Goal: Transaction & Acquisition: Book appointment/travel/reservation

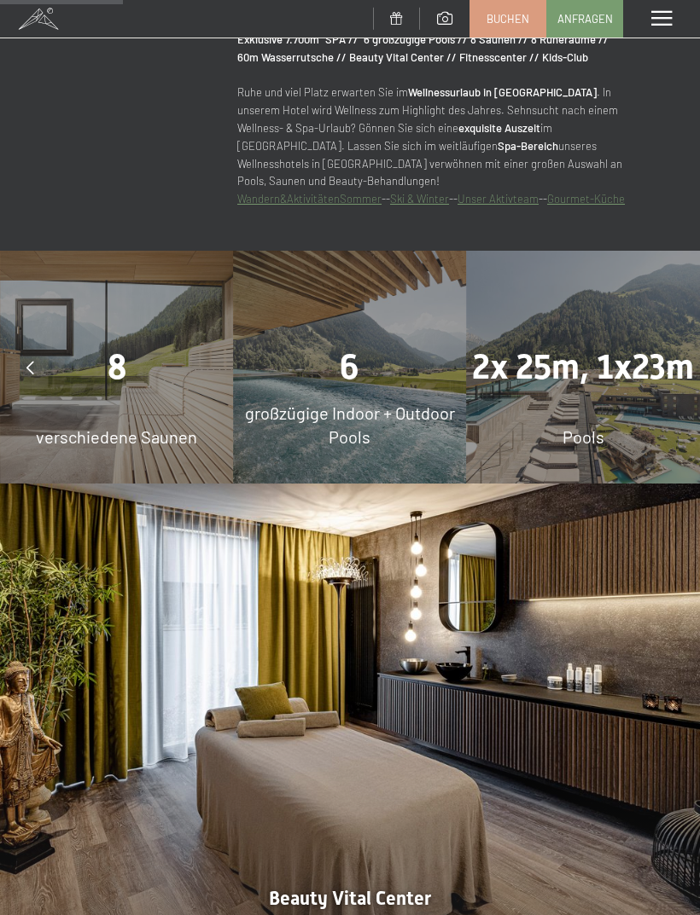
scroll to position [1137, 0]
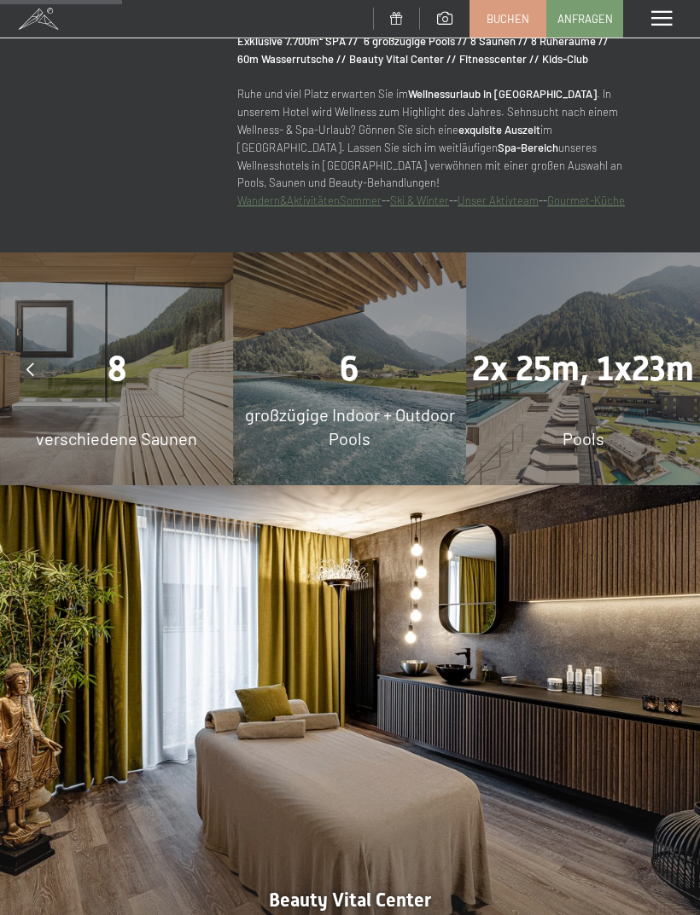
click at [24, 366] on div at bounding box center [30, 369] width 43 height 43
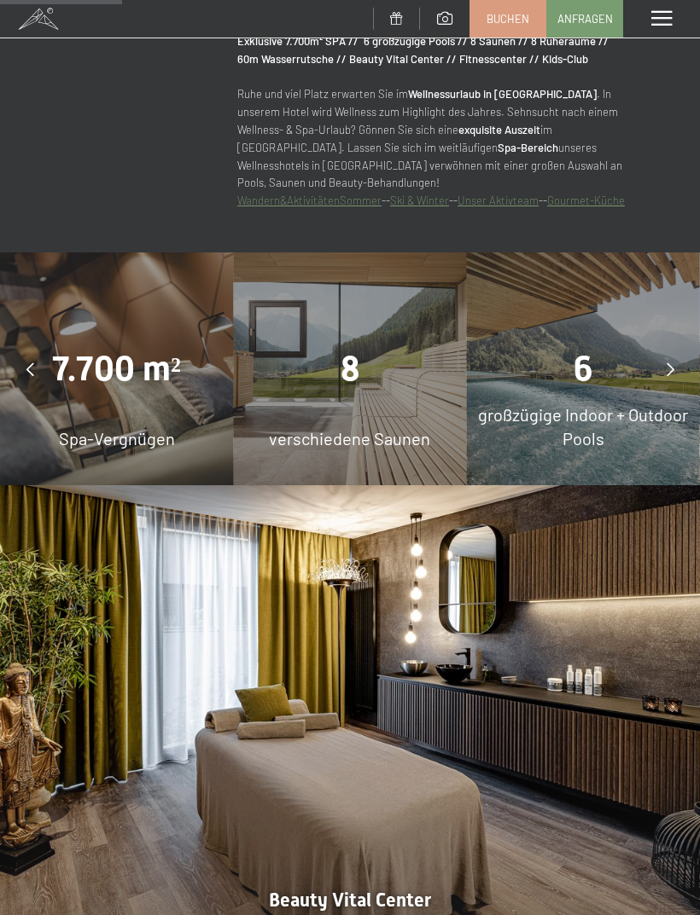
click at [26, 366] on icon at bounding box center [30, 370] width 8 height 14
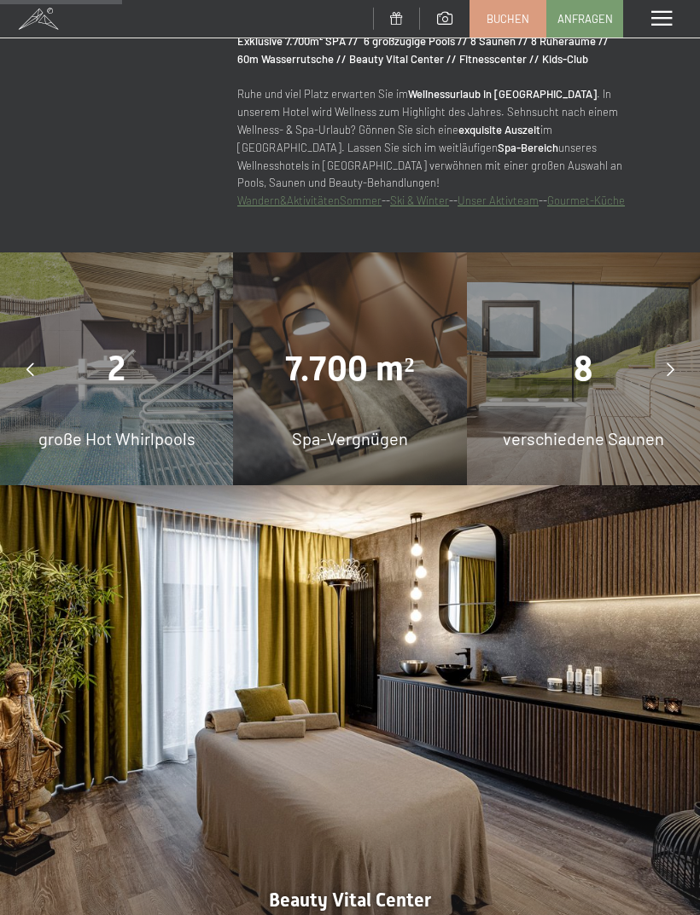
click at [44, 381] on div at bounding box center [30, 369] width 43 height 43
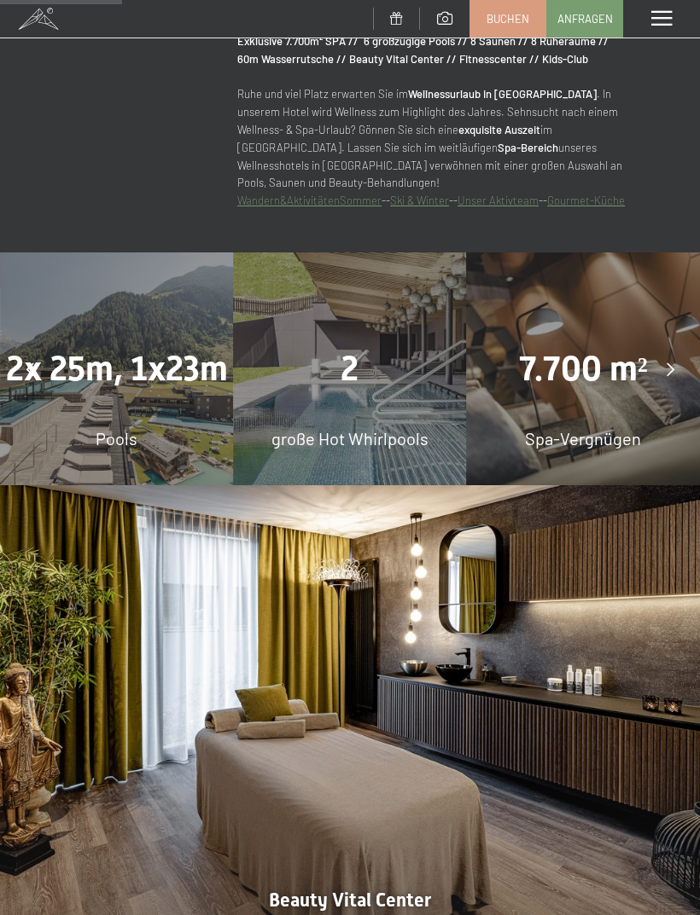
click at [90, 427] on div "Pools" at bounding box center [116, 439] width 233 height 24
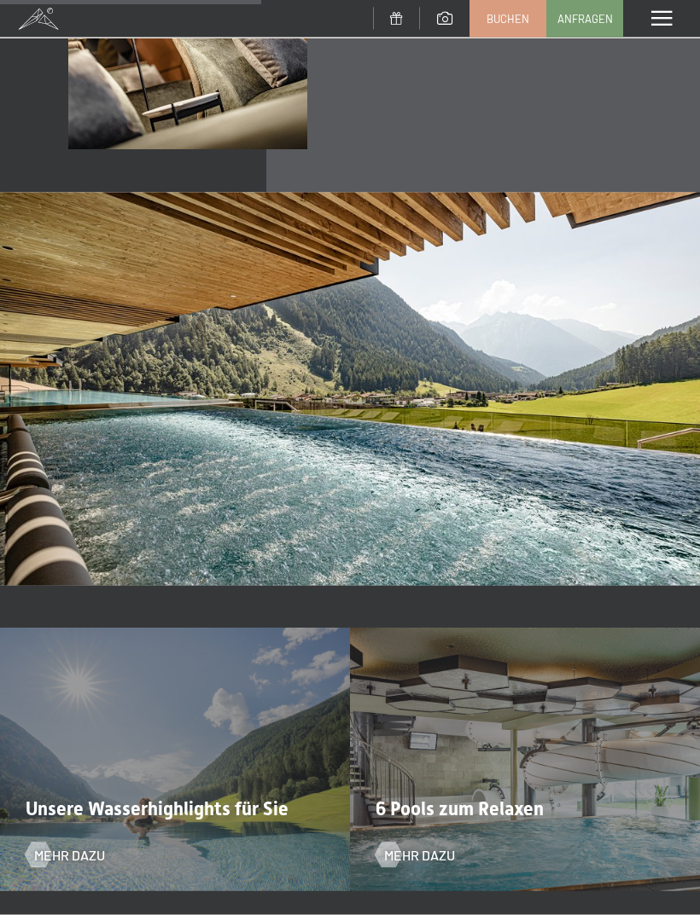
scroll to position [2378, 0]
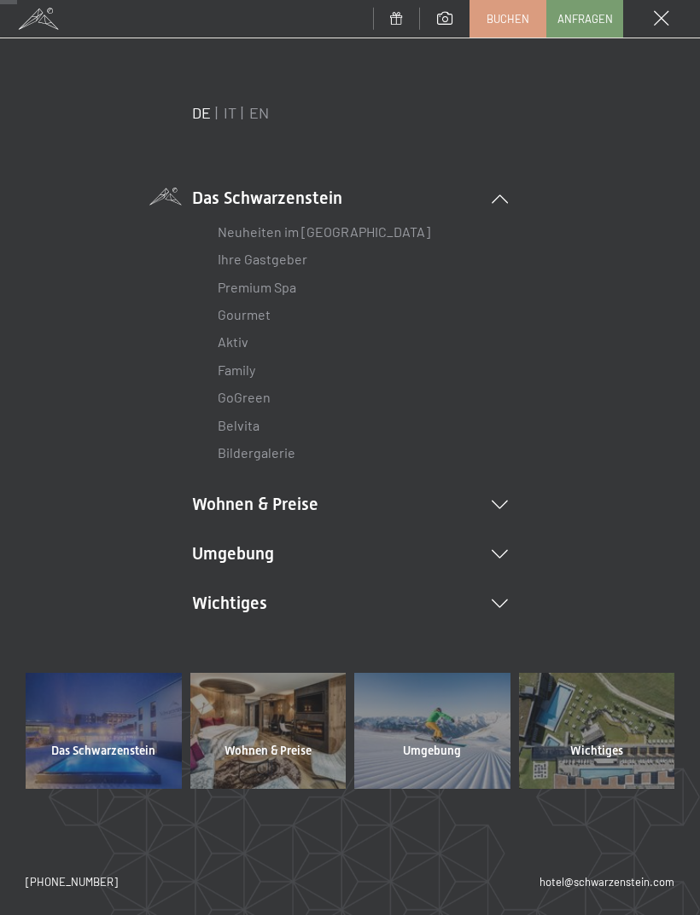
click at [282, 290] on link "Premium Spa" at bounding box center [257, 287] width 78 height 16
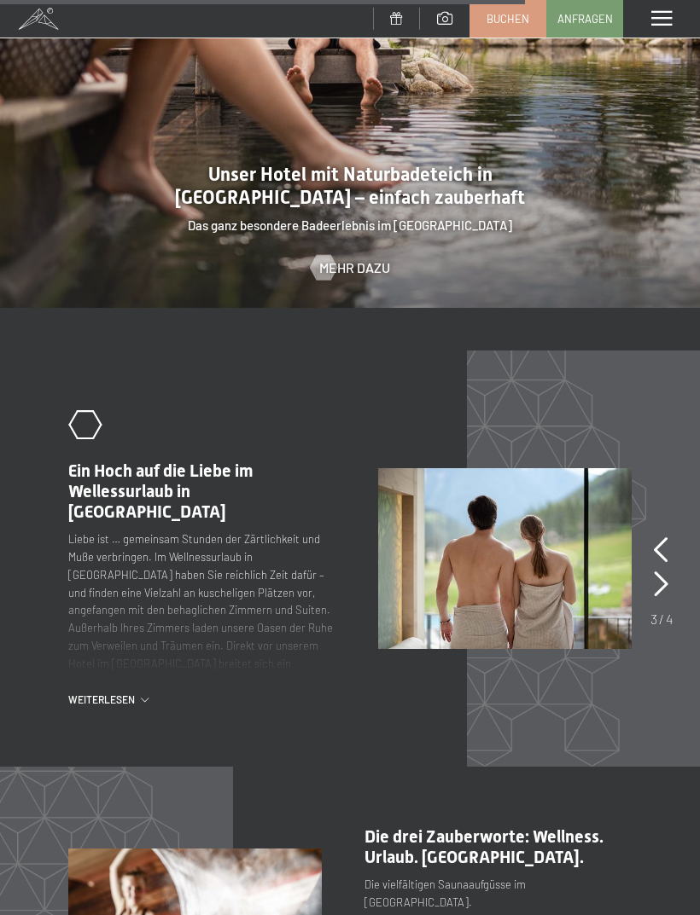
scroll to position [4794, 0]
click at [107, 660] on div ".st0{fill:none;stroke:#FFFFFF;stroke-width:2;stroke-linecap:round;stroke-miterl…" at bounding box center [223, 558] width 310 height 297
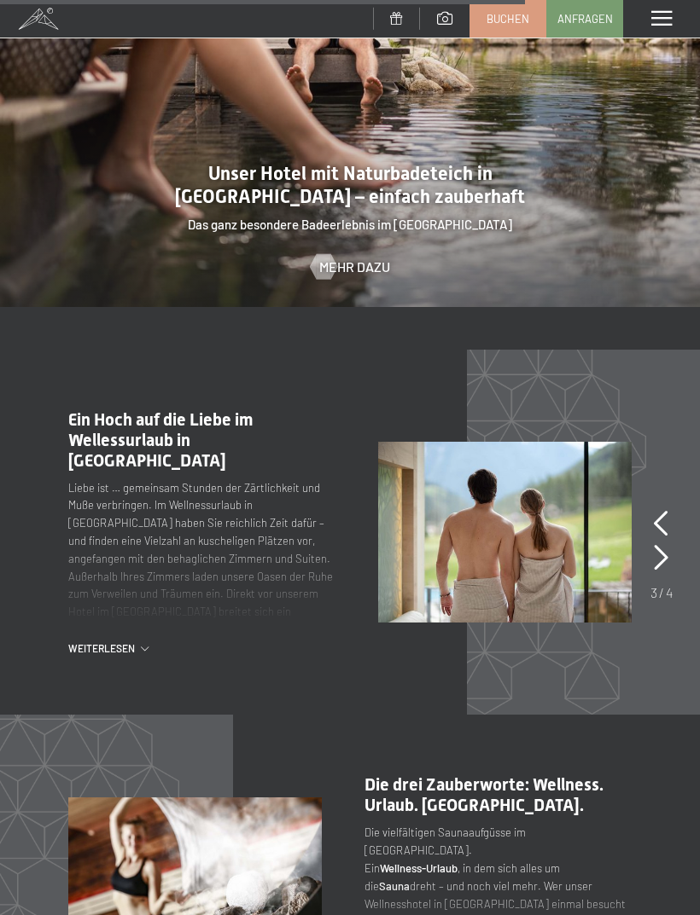
click at [101, 642] on span "Weiterlesen" at bounding box center [104, 649] width 73 height 15
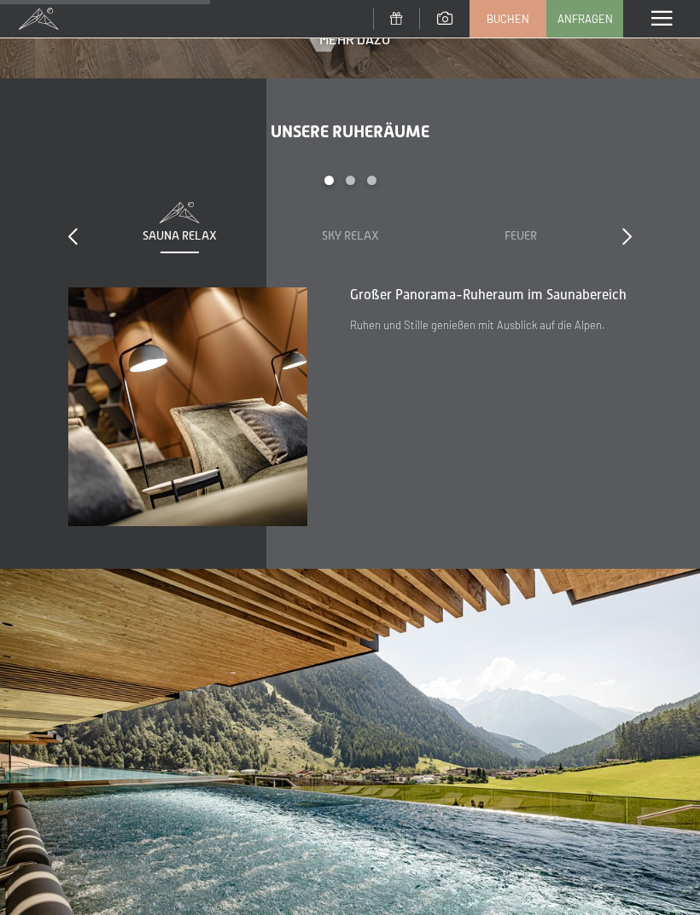
scroll to position [1992, 0]
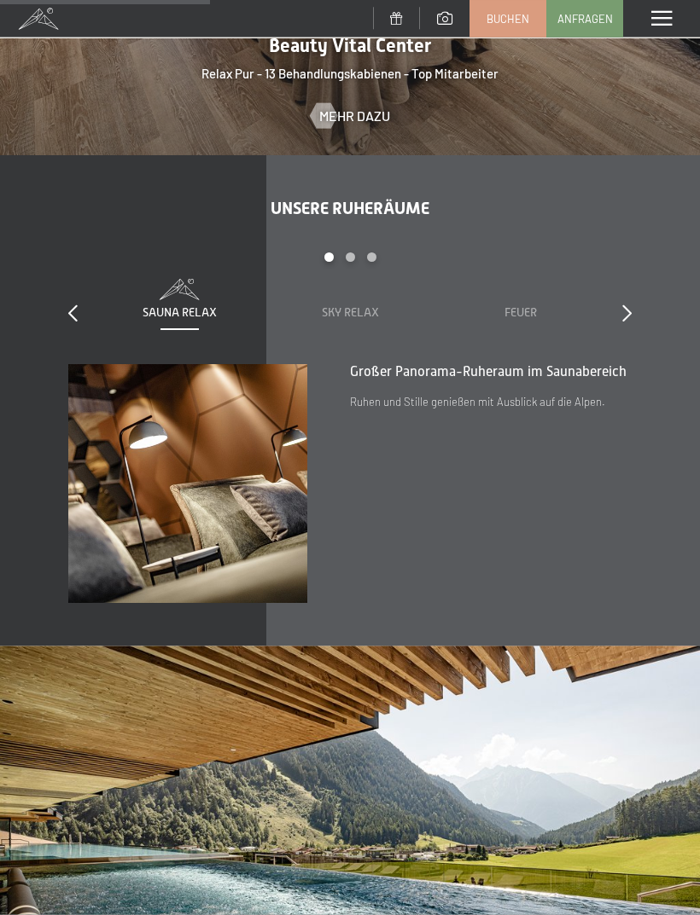
click at [629, 306] on icon at bounding box center [626, 313] width 9 height 17
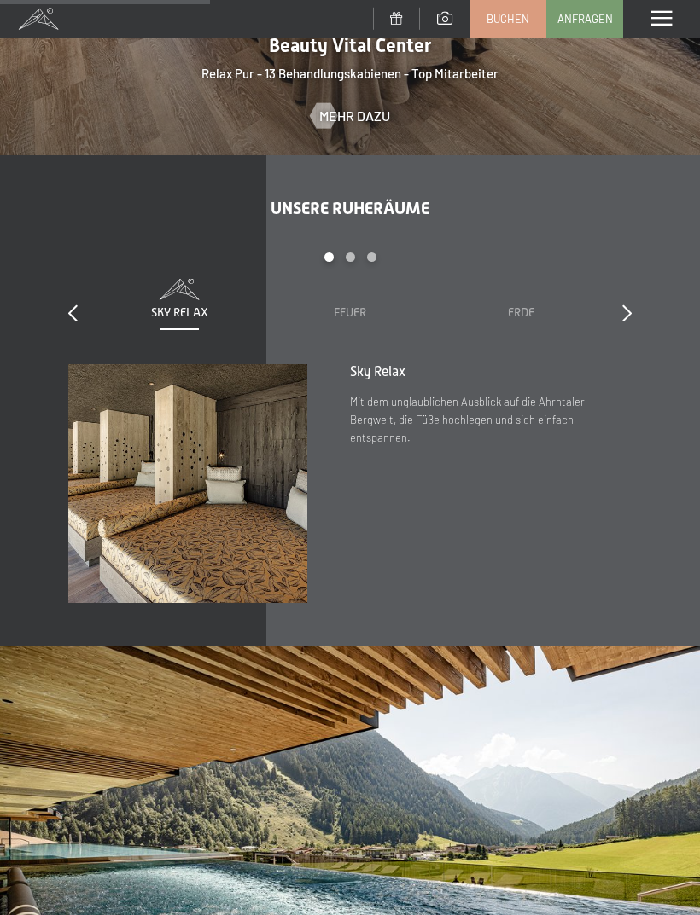
click at [649, 309] on div "Unsere Ruheräume slide 2 to 4 of 7 Sauna Relax Sky Relax Feuer Erde Wasser Luft…" at bounding box center [350, 400] width 700 height 405
click at [629, 305] on icon at bounding box center [626, 313] width 9 height 17
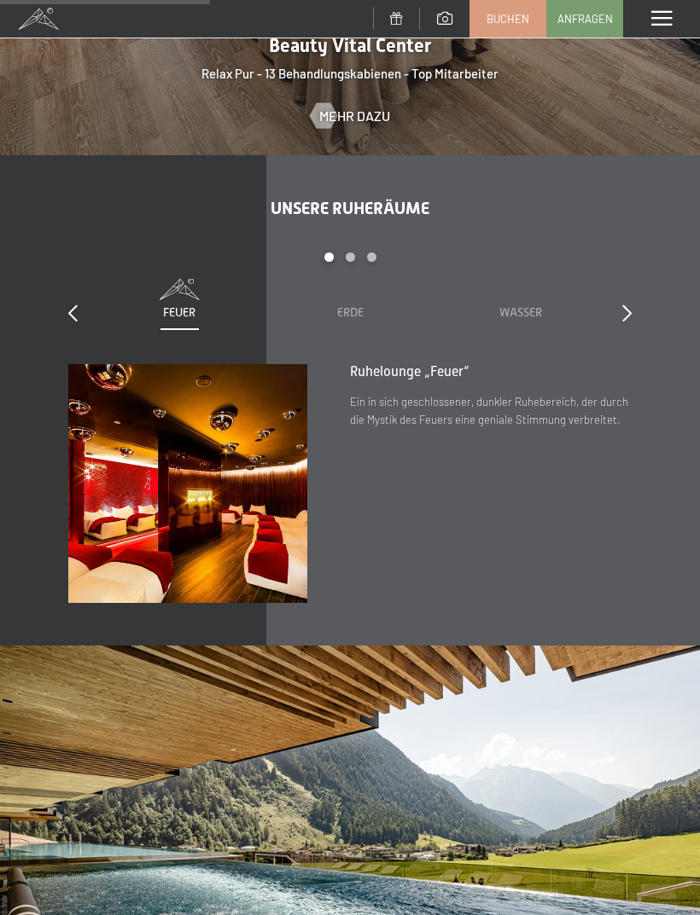
click at [628, 311] on icon at bounding box center [626, 313] width 9 height 17
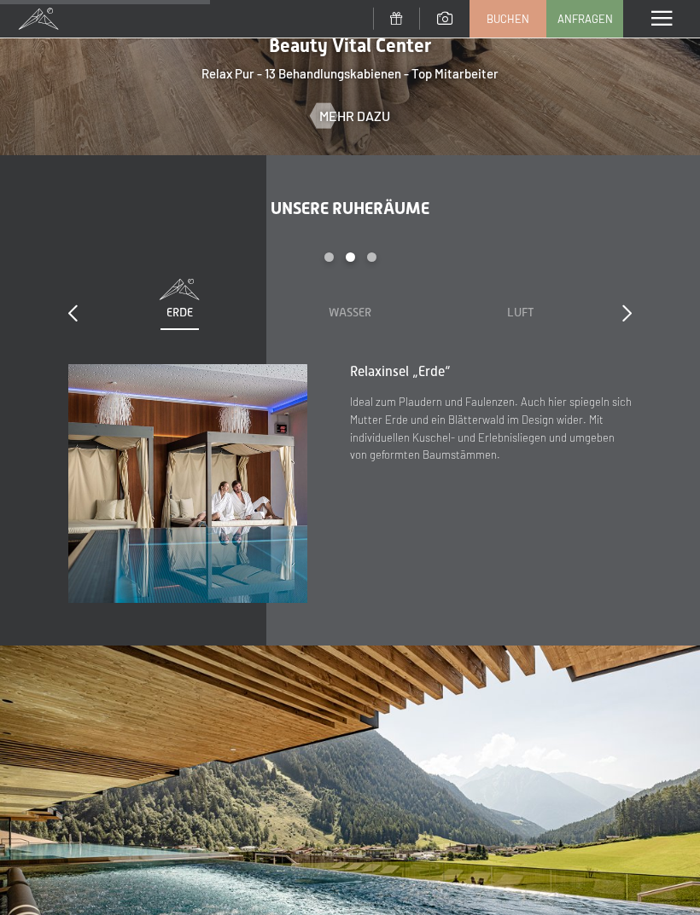
click at [603, 305] on div "Sauna Relax Sky Relax Feuer Erde Wasser Luft Wolke 7" at bounding box center [179, 300] width 1194 height 43
click at [629, 311] on icon at bounding box center [626, 313] width 9 height 17
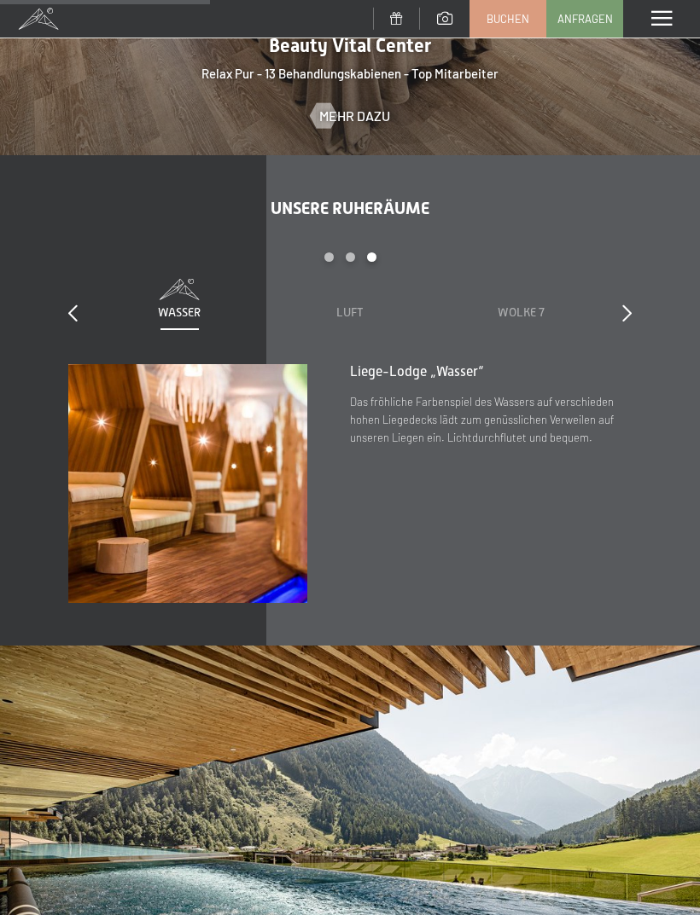
click at [634, 293] on div "Unsere Ruheräume slide 5 to 7 of 7 Sauna Relax Sky Relax Feuer Erde Wasser Luft…" at bounding box center [350, 400] width 700 height 405
click at [630, 311] on icon at bounding box center [626, 313] width 9 height 17
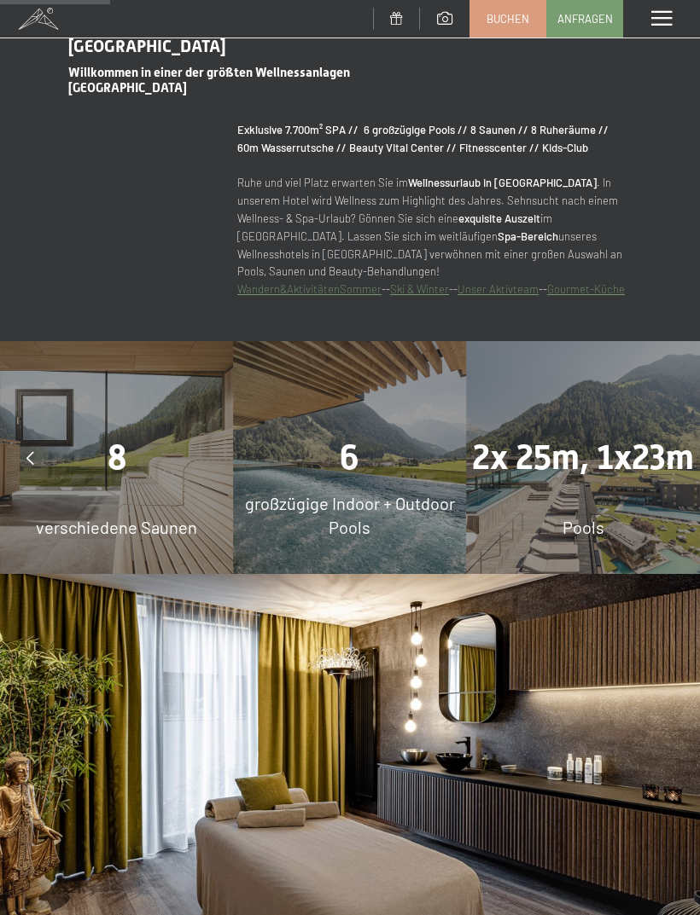
scroll to position [1048, 0]
click at [369, 533] on span "großzügige Indoor + Outdoor Pools" at bounding box center [350, 516] width 210 height 44
click at [105, 540] on div "8 verschiedene Saunen" at bounding box center [116, 458] width 233 height 233
click at [75, 518] on span "verschiedene Saunen" at bounding box center [116, 528] width 161 height 20
click at [109, 521] on span "verschiedene Saunen" at bounding box center [116, 528] width 161 height 20
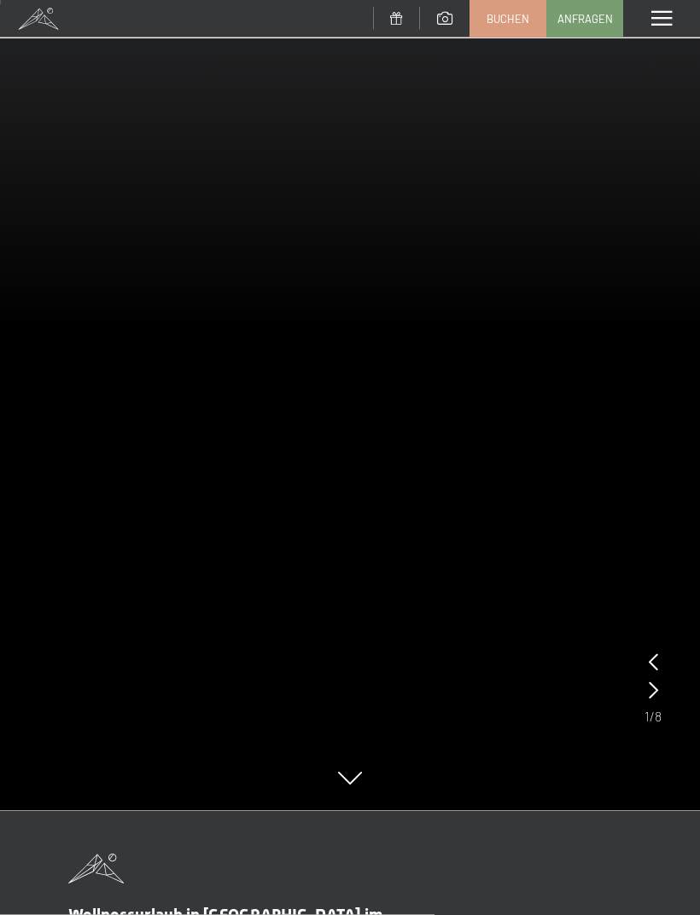
scroll to position [0, 0]
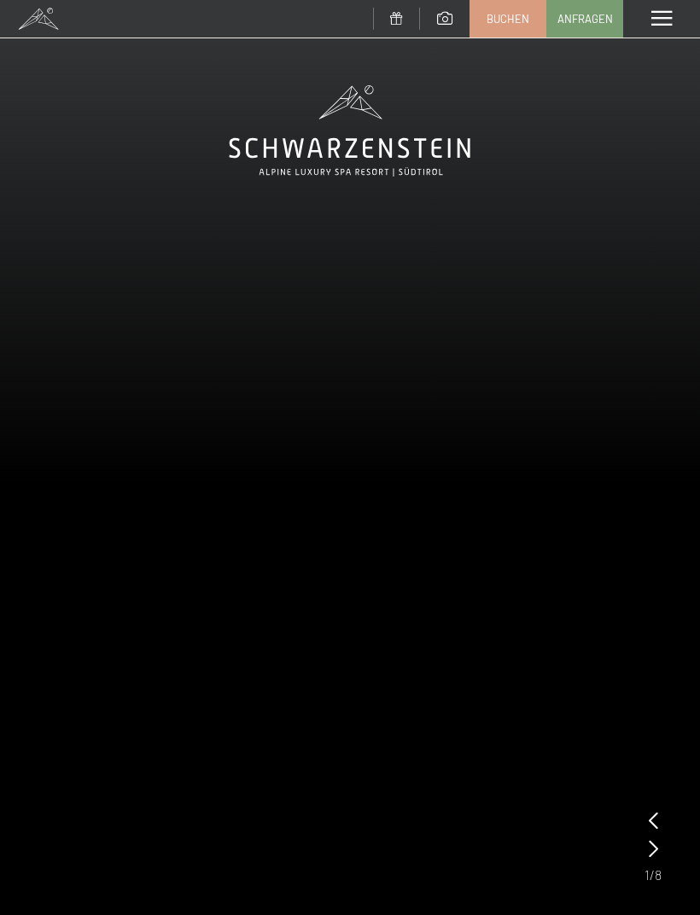
click at [661, 16] on span at bounding box center [661, 18] width 20 height 15
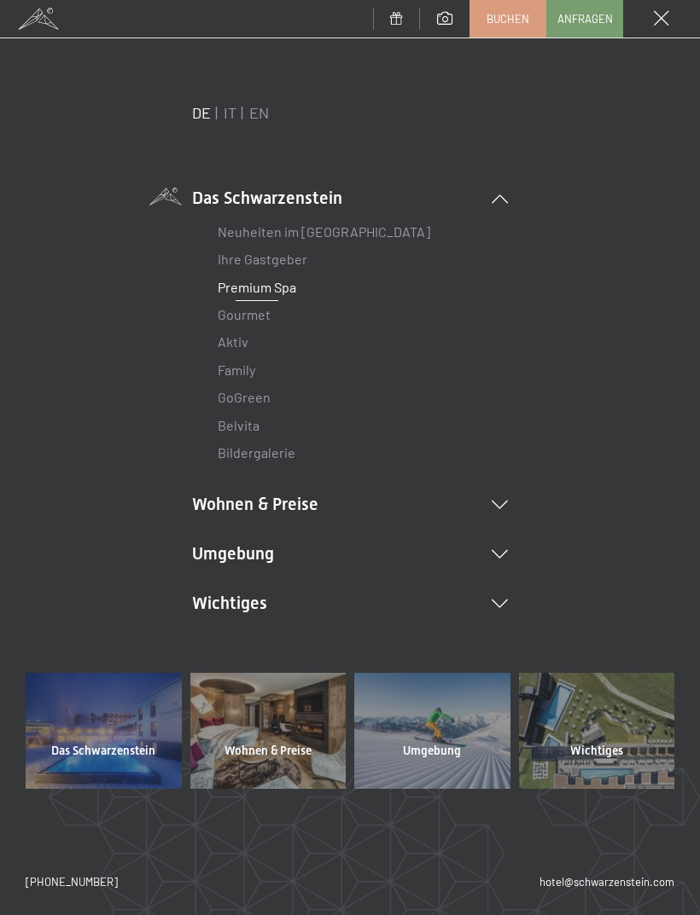
click at [543, 5] on link "Buchen" at bounding box center [507, 19] width 75 height 36
